Goal: Task Accomplishment & Management: Use online tool/utility

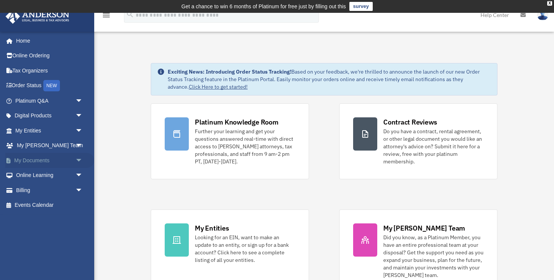
click at [75, 161] on span "arrow_drop_down" at bounding box center [82, 160] width 15 height 15
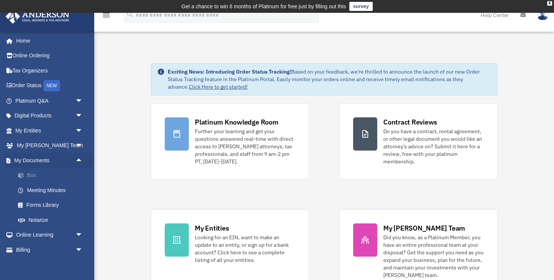
click at [40, 176] on link "Box" at bounding box center [53, 175] width 84 height 15
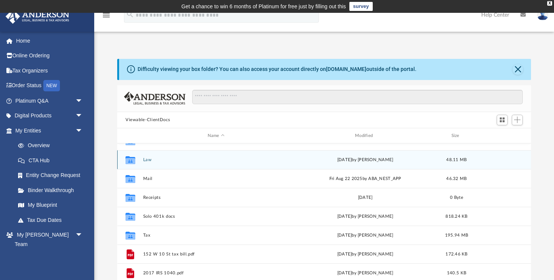
scroll to position [61, 0]
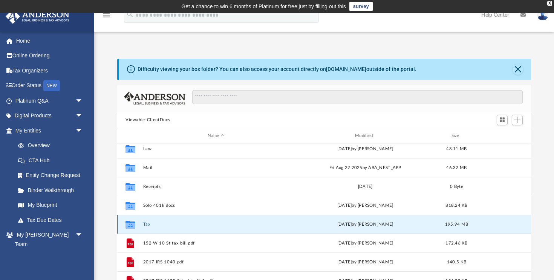
click at [147, 224] on button "Tax" at bounding box center [216, 224] width 146 height 5
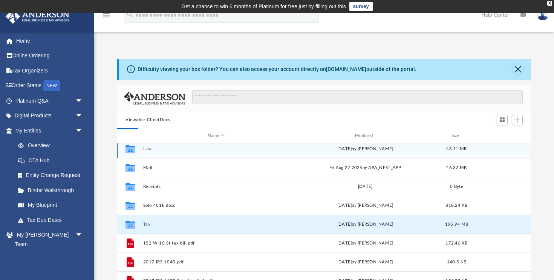
scroll to position [0, 0]
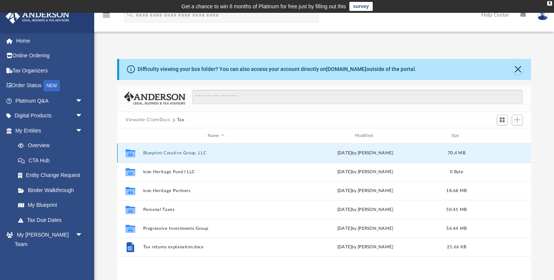
click at [181, 153] on button "Blueprint Creative Group, LLC" at bounding box center [216, 152] width 146 height 5
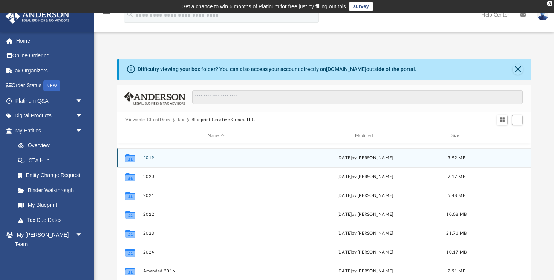
scroll to position [48, 0]
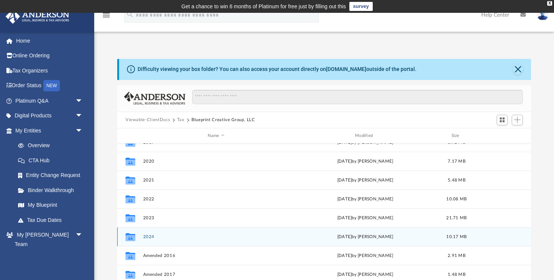
click at [148, 236] on button "2024" at bounding box center [216, 236] width 146 height 5
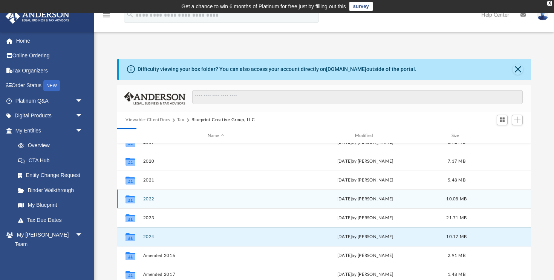
scroll to position [0, 0]
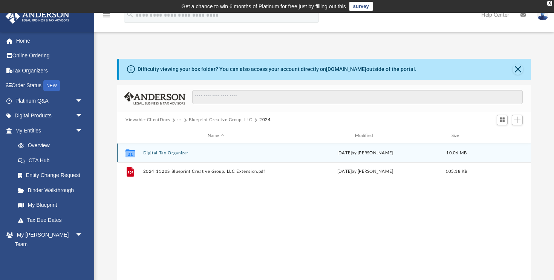
click at [179, 153] on button "Digital Tax Organizer" at bounding box center [216, 152] width 146 height 5
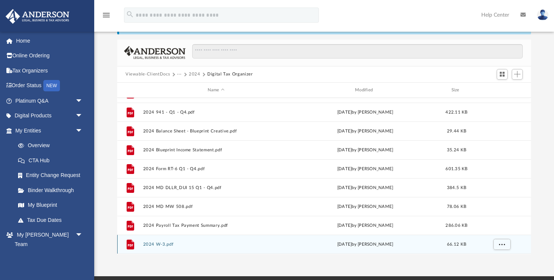
scroll to position [50, 0]
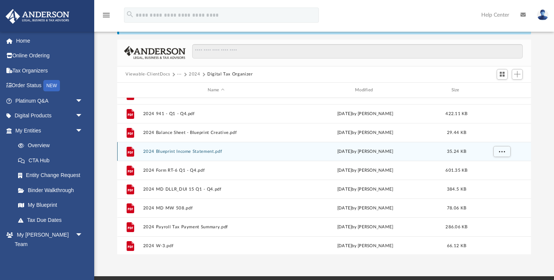
click at [188, 150] on button "2024 Blueprint Income Statement.pdf" at bounding box center [216, 151] width 146 height 5
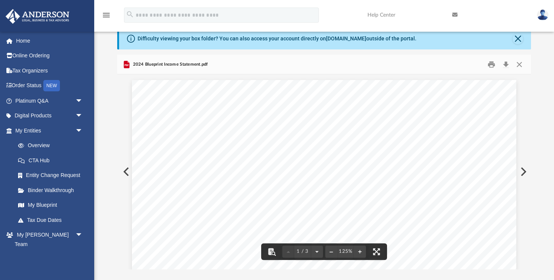
scroll to position [0, 0]
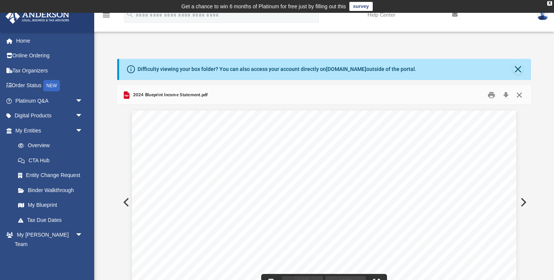
click at [519, 95] on button "Close" at bounding box center [520, 95] width 14 height 12
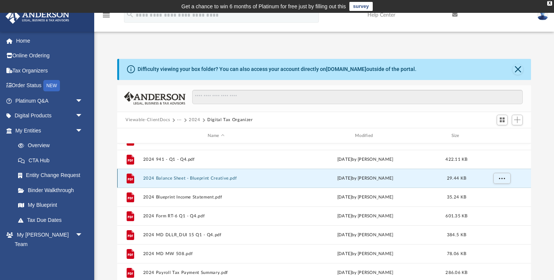
click at [212, 177] on button "2024 Balance Sheet - Blueprint Creative.pdf" at bounding box center [216, 178] width 146 height 5
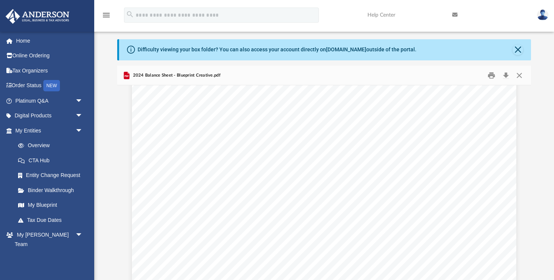
scroll to position [231, 0]
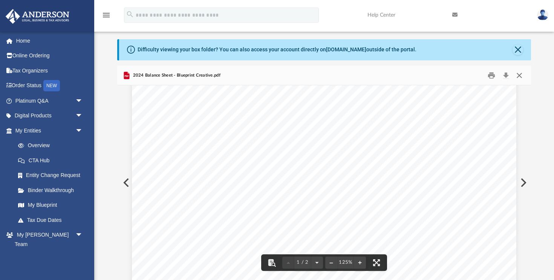
click at [520, 74] on button "Close" at bounding box center [520, 75] width 14 height 12
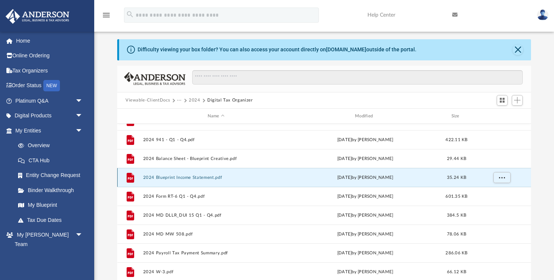
click at [191, 176] on button "2024 Blueprint Income Statement.pdf" at bounding box center [216, 177] width 146 height 5
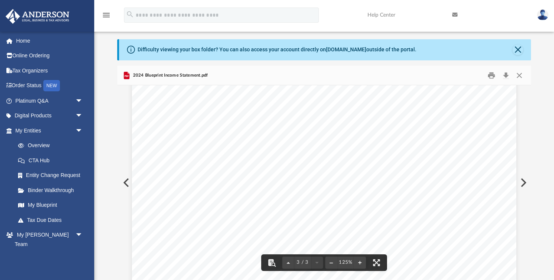
scroll to position [1051, 0]
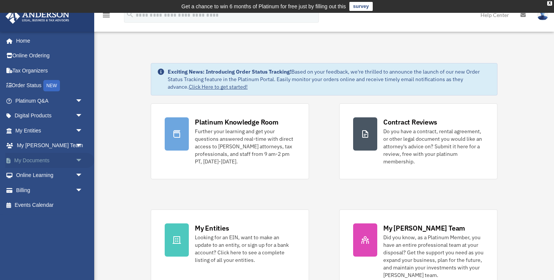
click at [81, 158] on span "arrow_drop_down" at bounding box center [82, 160] width 15 height 15
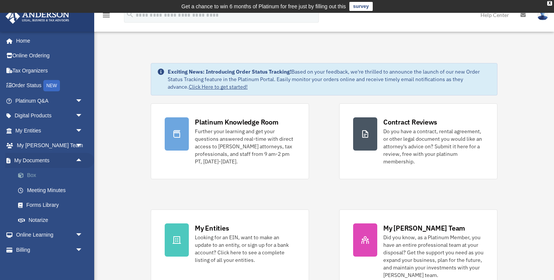
click at [55, 174] on link "Box" at bounding box center [53, 175] width 84 height 15
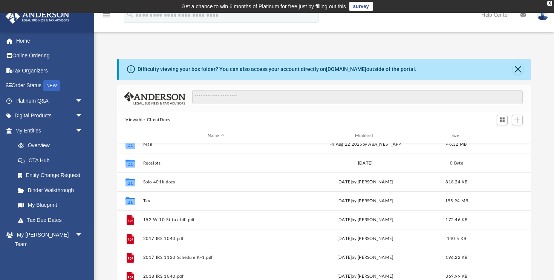
scroll to position [87, 0]
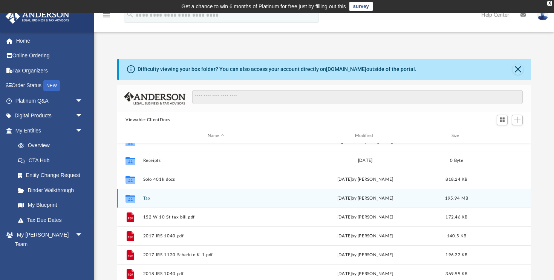
click at [148, 197] on button "Tax" at bounding box center [216, 198] width 146 height 5
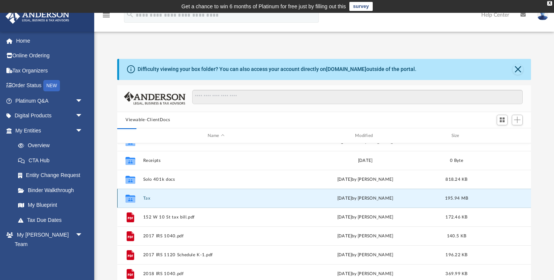
scroll to position [0, 0]
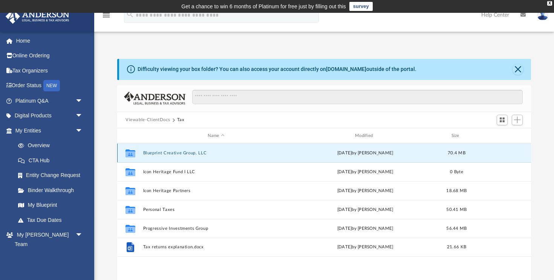
click at [187, 153] on button "Blueprint Creative Group, LLC" at bounding box center [216, 152] width 146 height 5
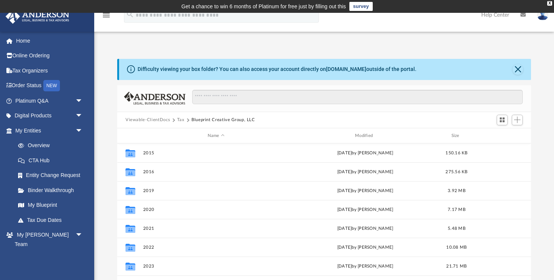
click at [178, 119] on button "Tax" at bounding box center [181, 119] width 8 height 7
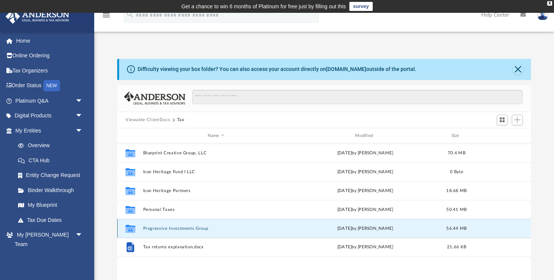
click at [182, 228] on button "Progressive Investments Group" at bounding box center [216, 228] width 146 height 5
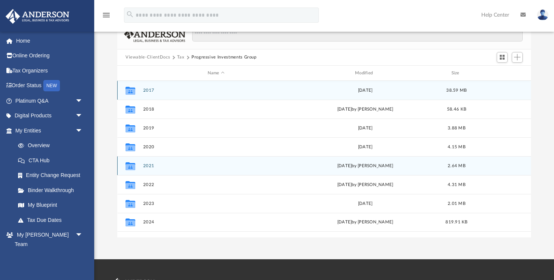
scroll to position [82, 0]
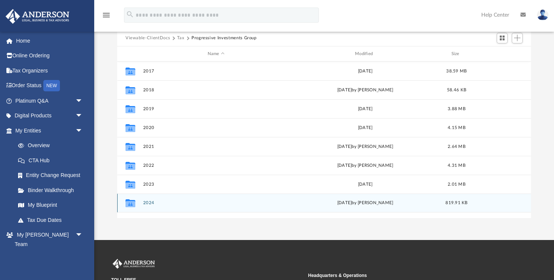
click at [149, 202] on button "2024" at bounding box center [216, 203] width 146 height 5
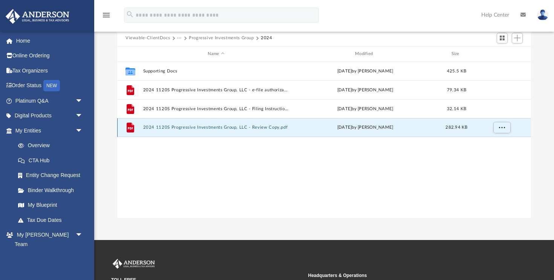
click at [217, 126] on button "2024 1120S Progressive Investments Group, LLC - Review Copy.pdf" at bounding box center [216, 127] width 146 height 5
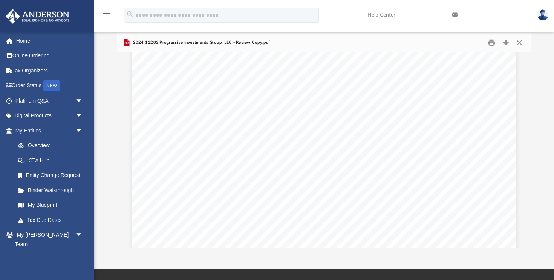
scroll to position [7657, 0]
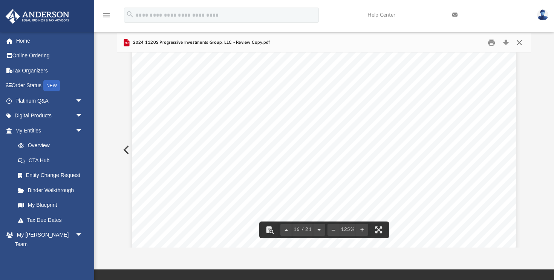
click at [519, 43] on button "Close" at bounding box center [520, 43] width 14 height 12
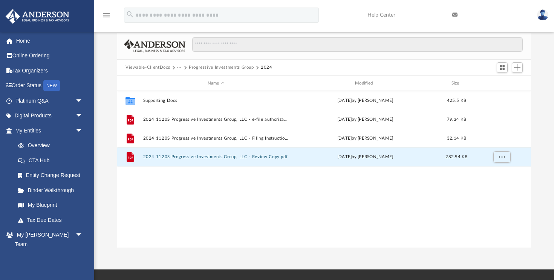
click at [197, 67] on button "Progressive Investments Group" at bounding box center [221, 67] width 65 height 7
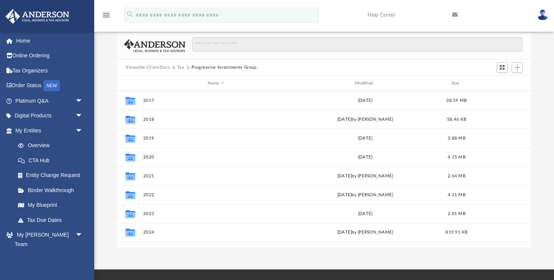
click at [181, 68] on button "Tax" at bounding box center [181, 67] width 8 height 7
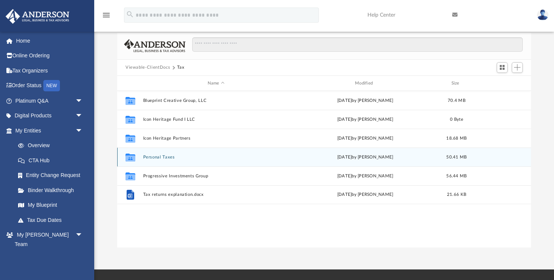
click at [164, 157] on button "Personal Taxes" at bounding box center [216, 157] width 146 height 5
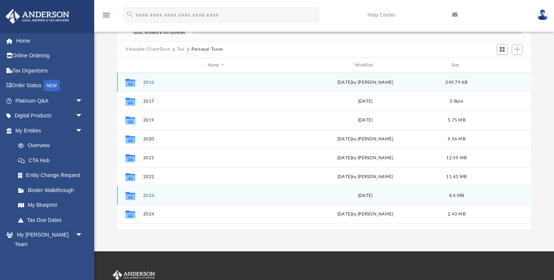
scroll to position [75, 0]
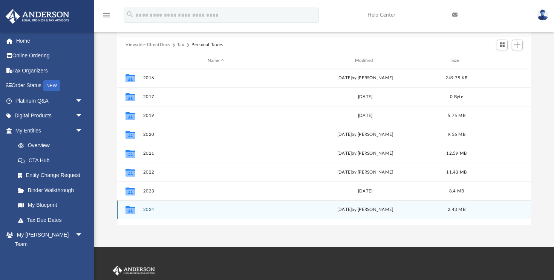
click at [148, 210] on button "2024" at bounding box center [216, 209] width 146 height 5
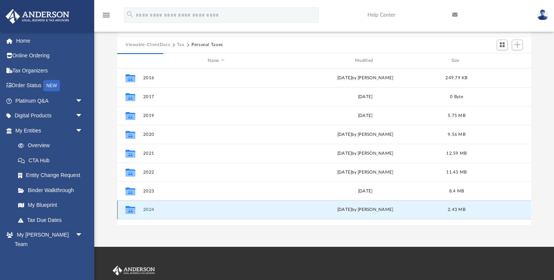
click at [148, 210] on button "2024" at bounding box center [216, 209] width 146 height 5
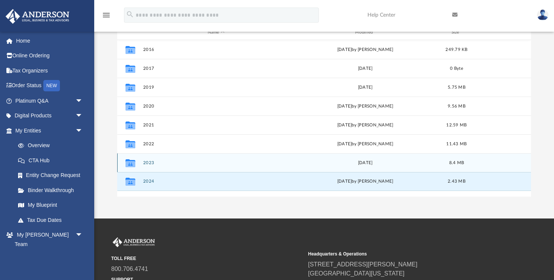
scroll to position [69, 0]
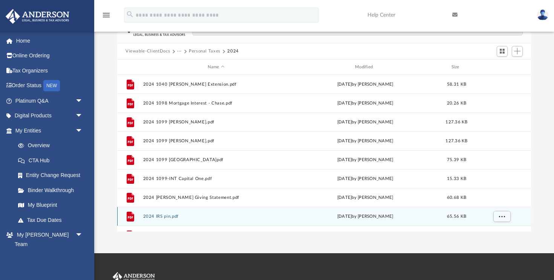
click at [148, 215] on button "2024 IRS pin.pdf" at bounding box center [216, 216] width 146 height 5
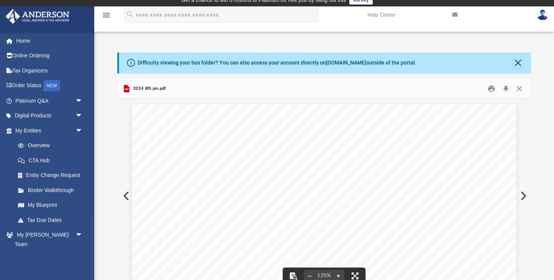
scroll to position [3, 0]
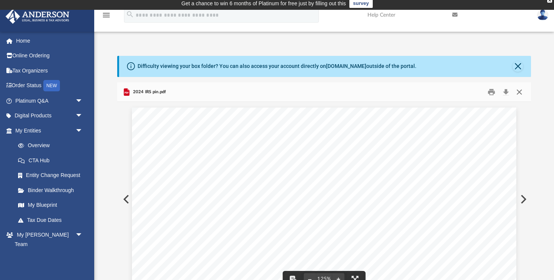
click at [519, 92] on button "Close" at bounding box center [520, 92] width 14 height 12
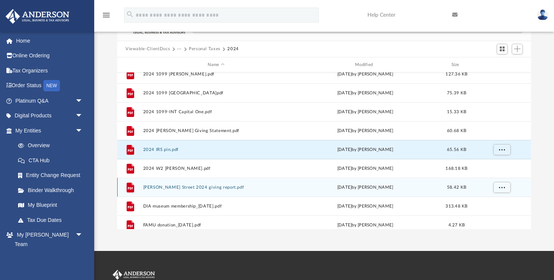
scroll to position [0, 0]
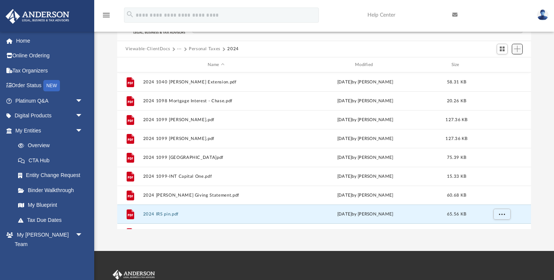
click at [516, 49] on span "Add" at bounding box center [517, 49] width 6 height 6
click at [507, 63] on li "Upload" at bounding box center [506, 64] width 24 height 8
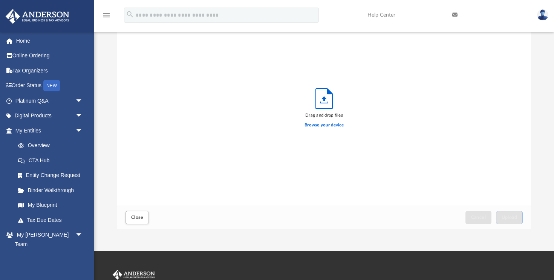
scroll to position [191, 414]
click at [323, 124] on label "Browse your device" at bounding box center [324, 125] width 39 height 7
click at [0, 0] on input "Browse your device" at bounding box center [0, 0] width 0 height 0
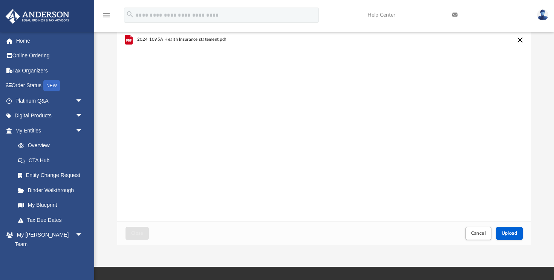
scroll to position [72, 0]
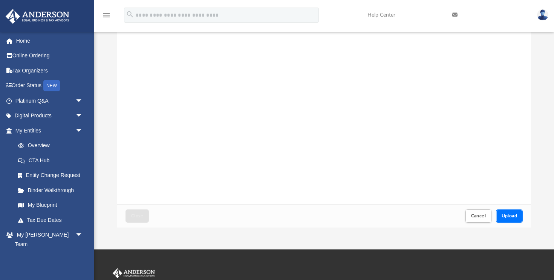
click at [503, 215] on span "Upload" at bounding box center [510, 215] width 16 height 5
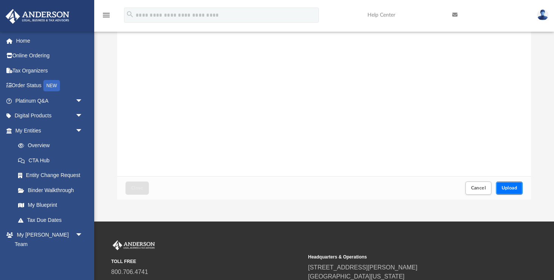
scroll to position [110, 0]
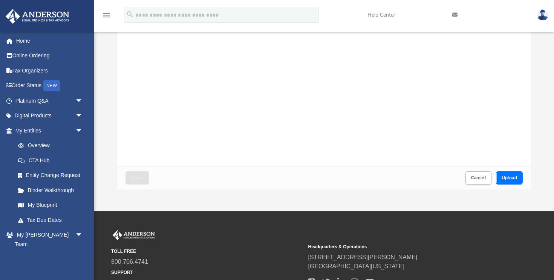
click at [508, 178] on span "Upload" at bounding box center [510, 177] width 16 height 5
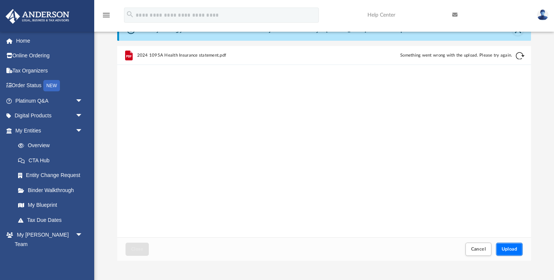
scroll to position [17, 0]
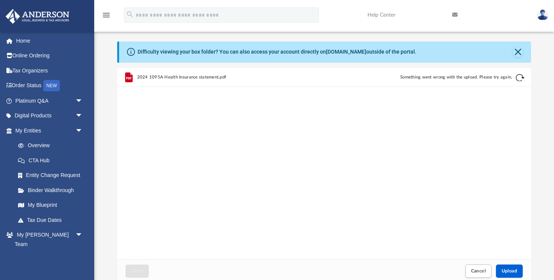
click at [521, 76] on button "Retry" at bounding box center [520, 77] width 9 height 9
click at [517, 49] on button "Close" at bounding box center [518, 52] width 11 height 11
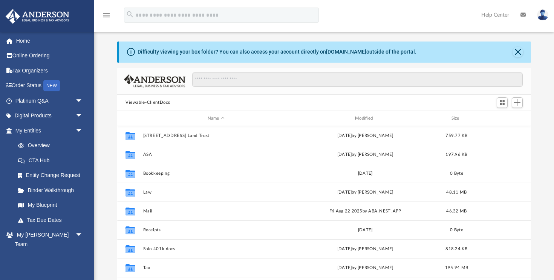
scroll to position [171, 414]
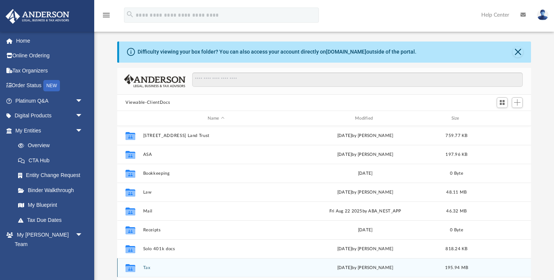
click at [147, 268] on button "Tax" at bounding box center [216, 267] width 146 height 5
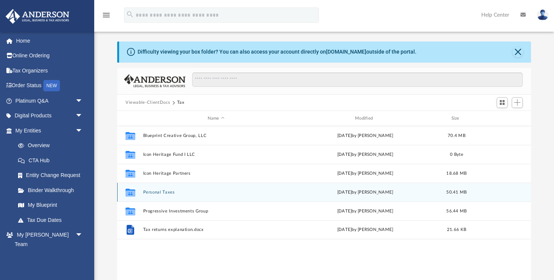
click at [162, 191] on button "Personal Taxes" at bounding box center [216, 192] width 146 height 5
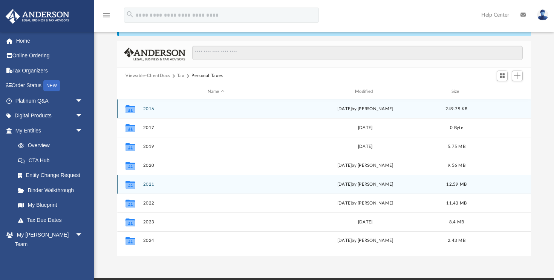
scroll to position [47, 0]
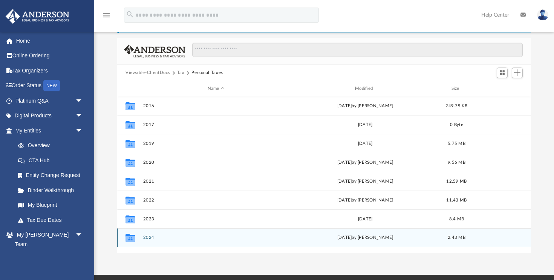
click at [148, 237] on button "2024" at bounding box center [216, 237] width 146 height 5
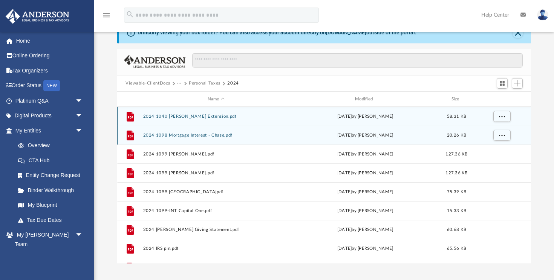
scroll to position [39, 0]
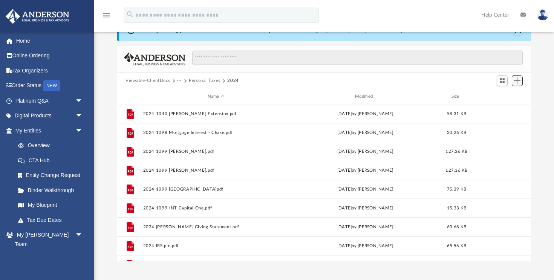
click at [518, 80] on span "Add" at bounding box center [517, 80] width 6 height 6
click at [508, 93] on li "Upload" at bounding box center [506, 96] width 24 height 8
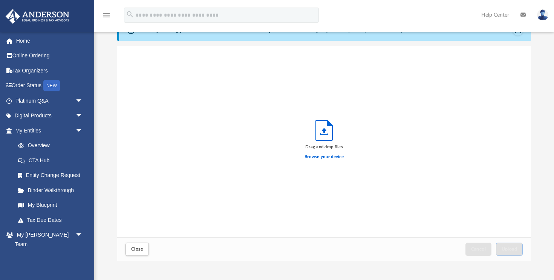
scroll to position [191, 414]
click at [336, 157] on label "Browse your device" at bounding box center [324, 156] width 39 height 7
click at [0, 0] on input "Browse your device" at bounding box center [0, 0] width 0 height 0
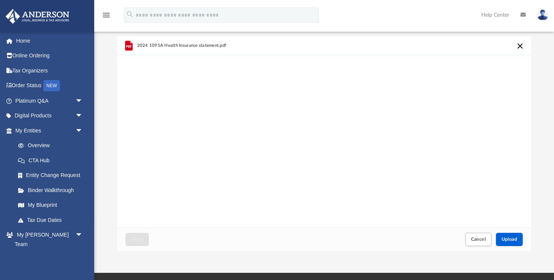
scroll to position [54, 0]
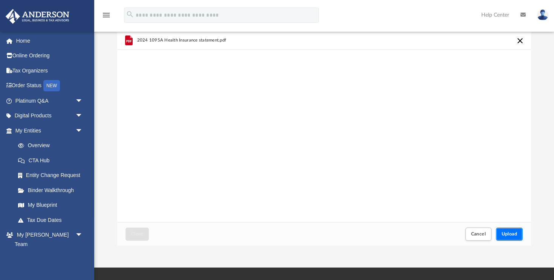
click at [507, 232] on span "Upload" at bounding box center [510, 233] width 16 height 5
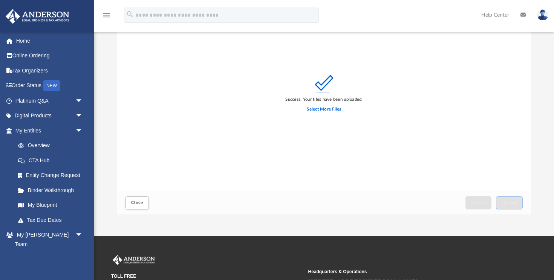
scroll to position [87, 0]
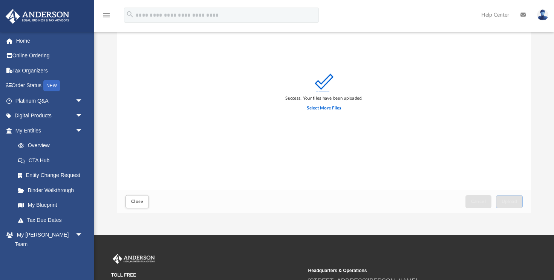
click at [328, 107] on label "Select More Files" at bounding box center [324, 108] width 34 height 7
click at [0, 0] on input "Select More Files" at bounding box center [0, 0] width 0 height 0
click at [132, 199] on span "Close" at bounding box center [137, 201] width 12 height 5
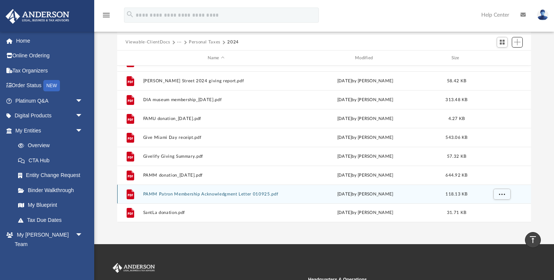
scroll to position [77, 0]
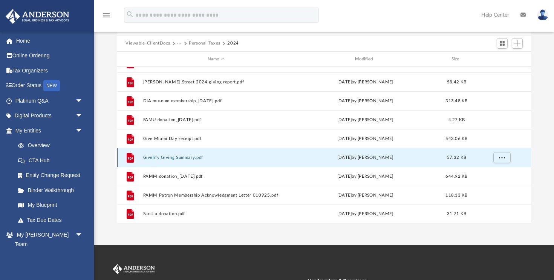
click at [164, 157] on button "Givelify Giving Summary.pdf" at bounding box center [216, 157] width 146 height 5
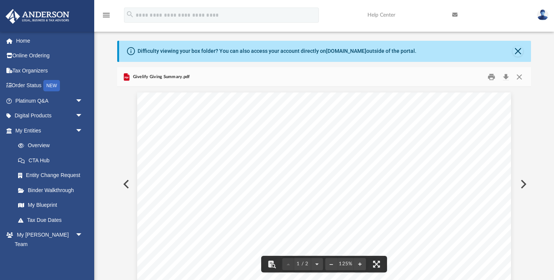
scroll to position [10, 0]
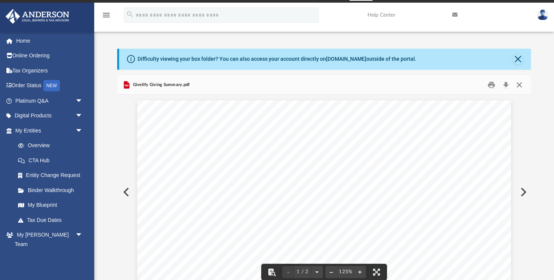
click at [523, 84] on button "Close" at bounding box center [520, 85] width 14 height 12
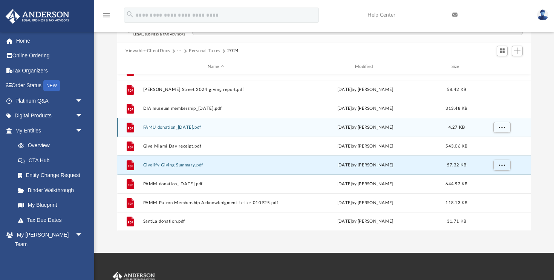
scroll to position [77, 0]
